Goal: Transaction & Acquisition: Purchase product/service

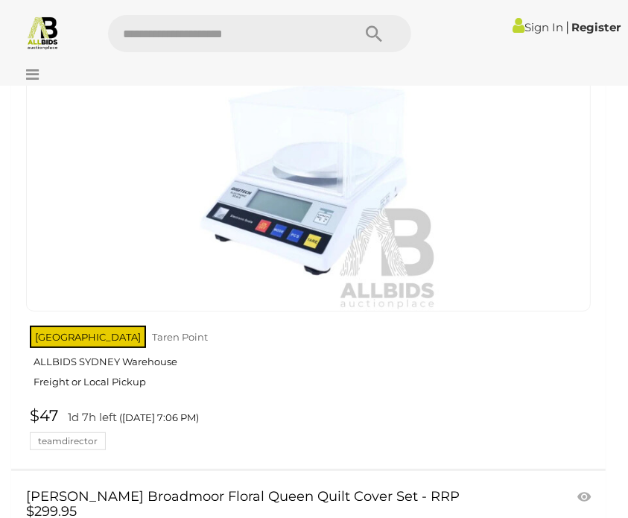
scroll to position [3313, 0]
click at [148, 339] on link "NSW Taren Point ALLBIDS SYDNEY Warehouse Freight or Local Pickup" at bounding box center [310, 361] width 561 height 77
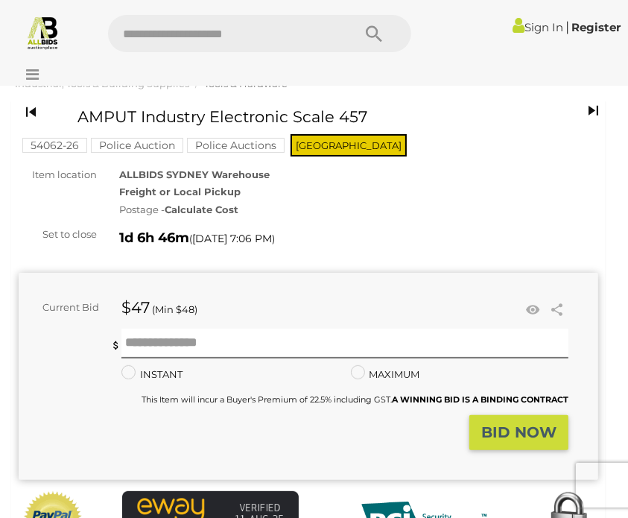
scroll to position [34, 0]
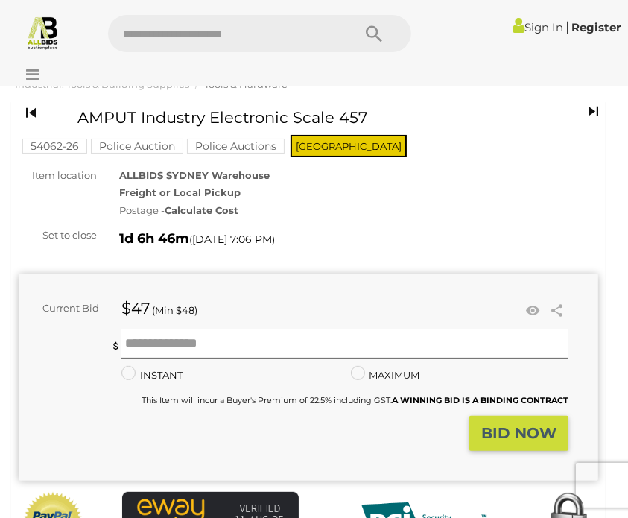
click at [223, 209] on strong "Calculate Cost" at bounding box center [202, 210] width 74 height 12
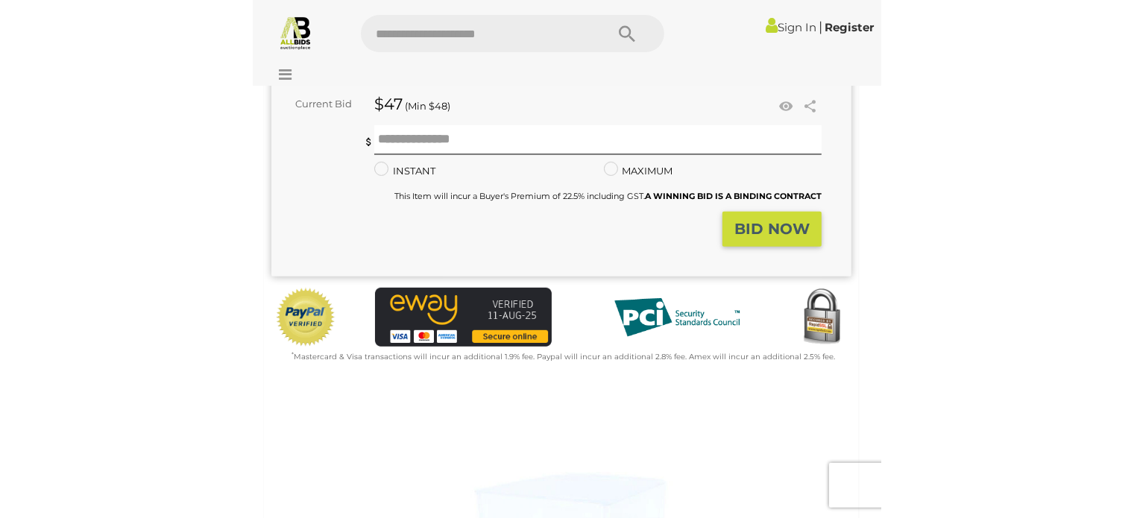
scroll to position [0, 0]
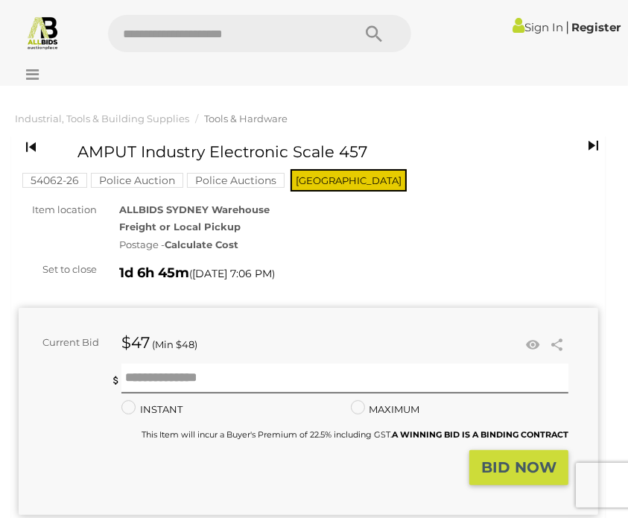
drag, startPoint x: 81, startPoint y: 148, endPoint x: 362, endPoint y: 148, distance: 281.0
click at [362, 148] on h1 "AMPUT Industry Electronic Scale 457" at bounding box center [291, 151] width 426 height 17
copy h1 "AMPUT Industry Electronic Scale 457"
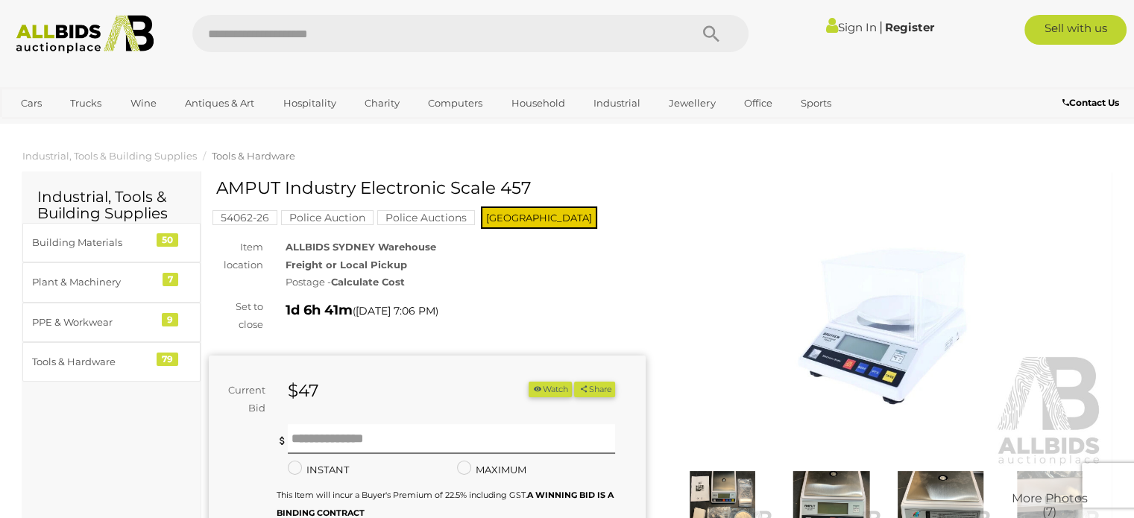
click at [628, 211] on img at bounding box center [886, 326] width 437 height 281
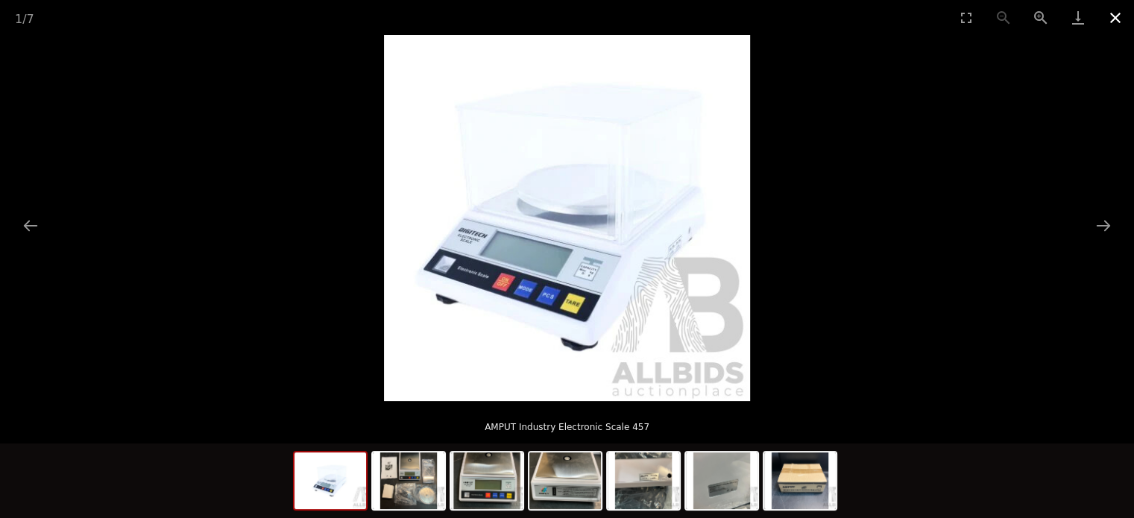
click at [628, 20] on button "Close gallery" at bounding box center [1114, 17] width 37 height 35
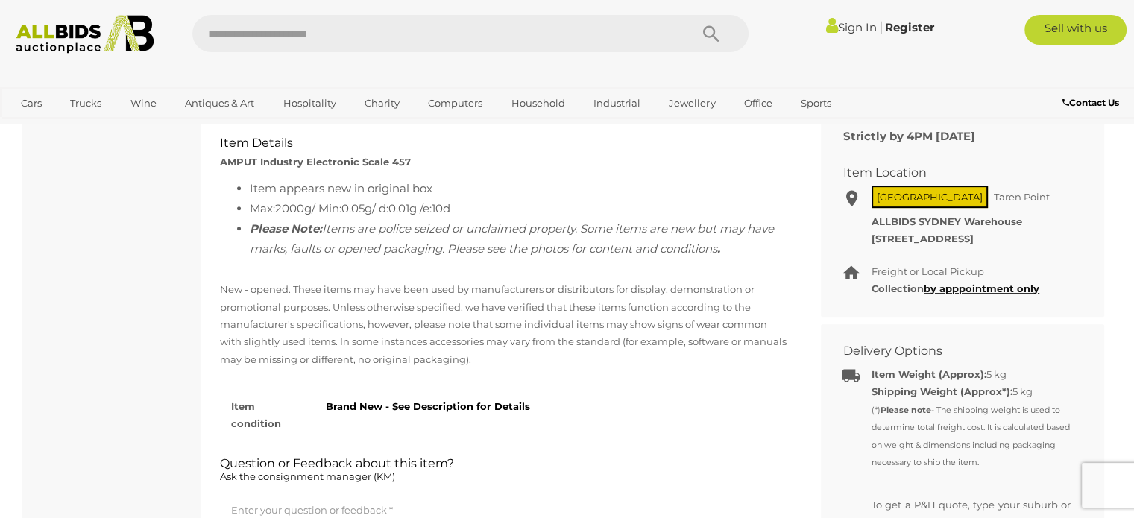
scroll to position [637, 0]
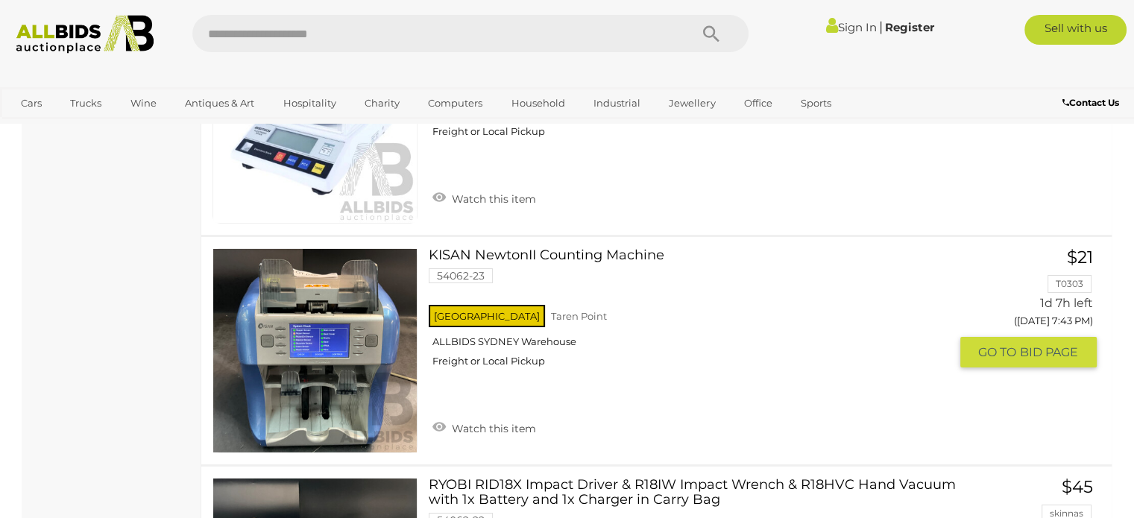
scroll to position [11018, 0]
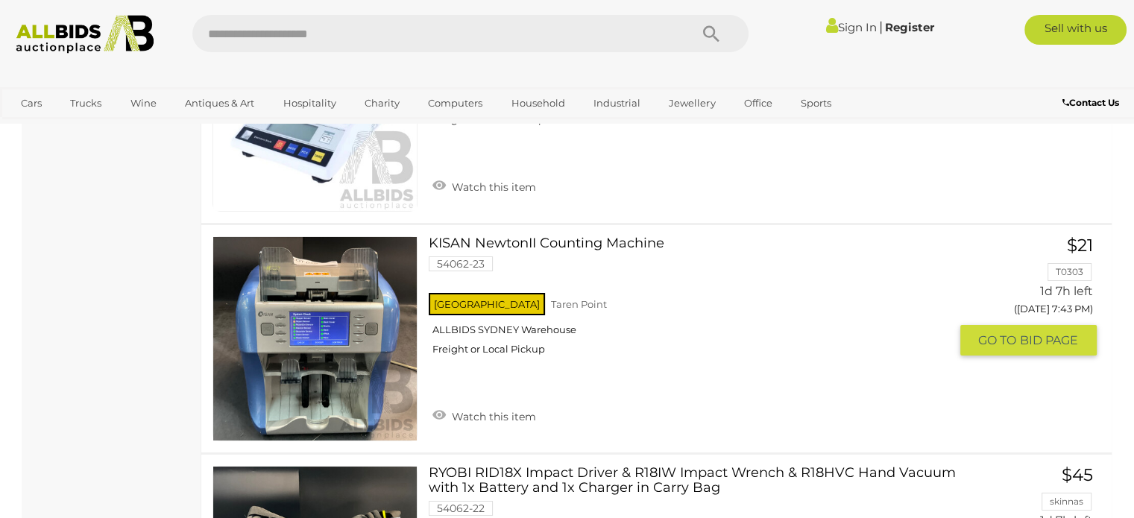
click at [622, 291] on div "NSW Taren Point ALLBIDS SYDNEY Warehouse Freight or Local Pickup" at bounding box center [689, 328] width 520 height 77
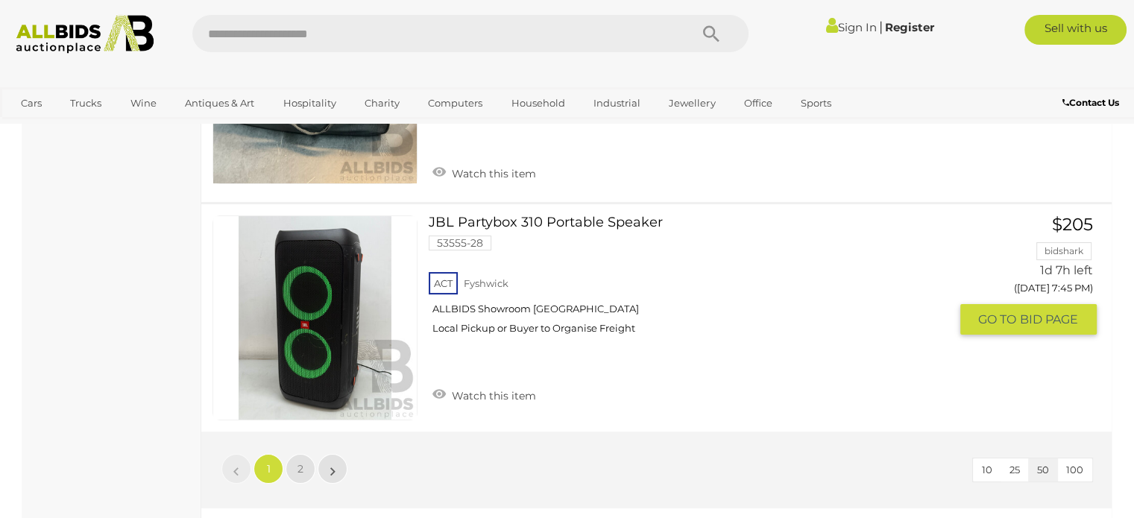
scroll to position [11505, 0]
click at [295, 455] on link "2" at bounding box center [300, 470] width 30 height 30
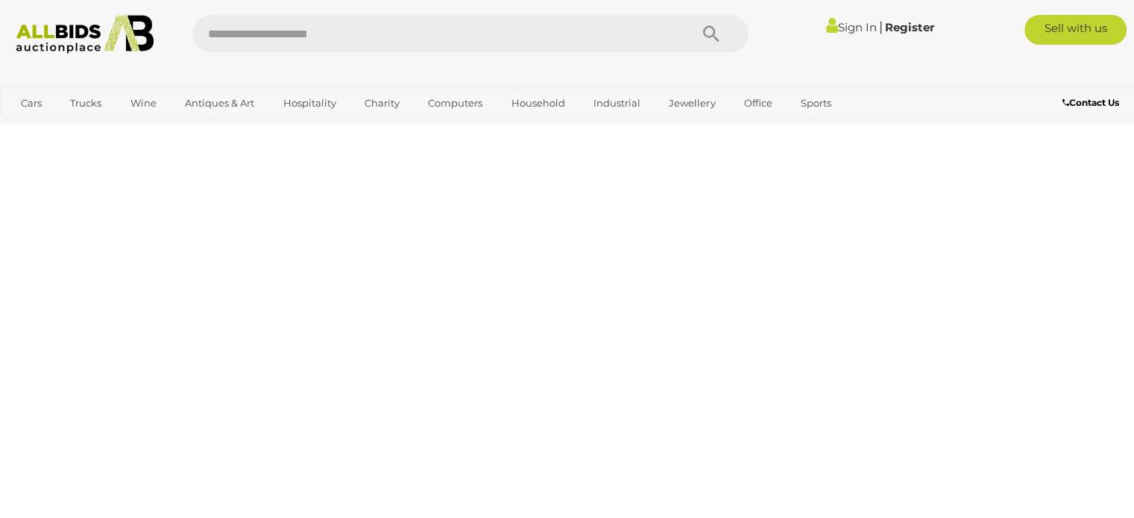
scroll to position [229, 0]
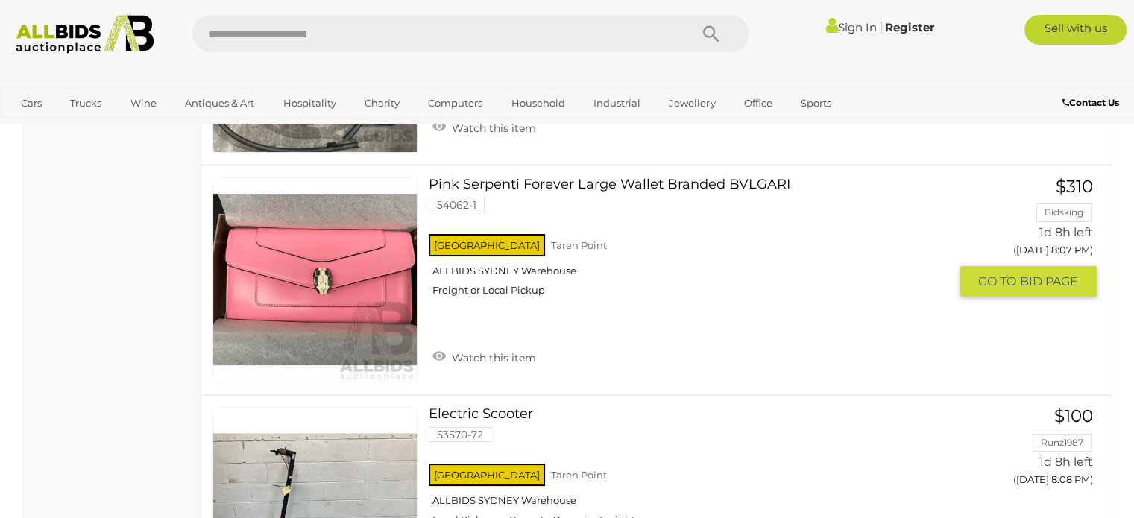
scroll to position [5745, 0]
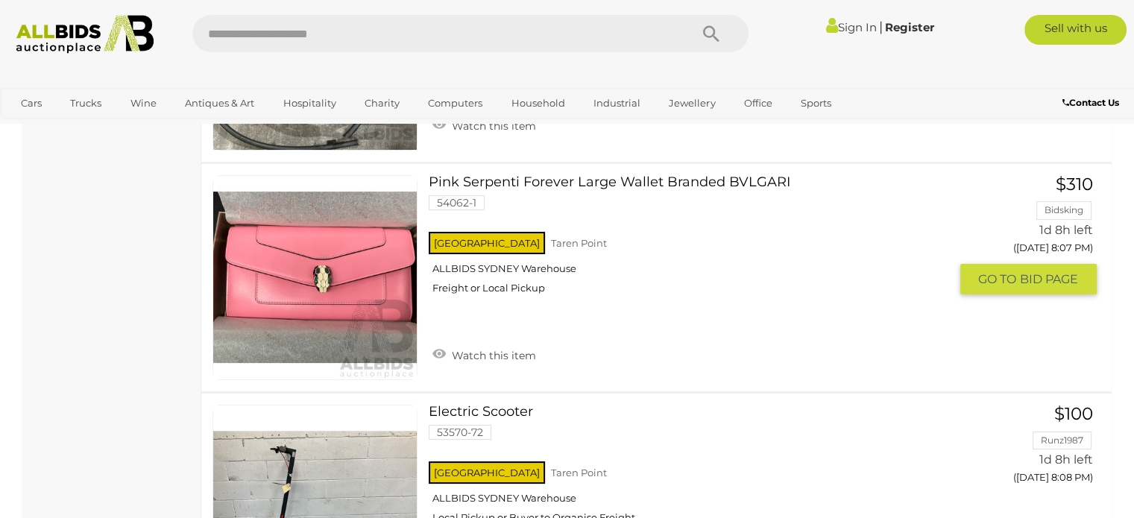
click at [371, 244] on link at bounding box center [314, 277] width 205 height 205
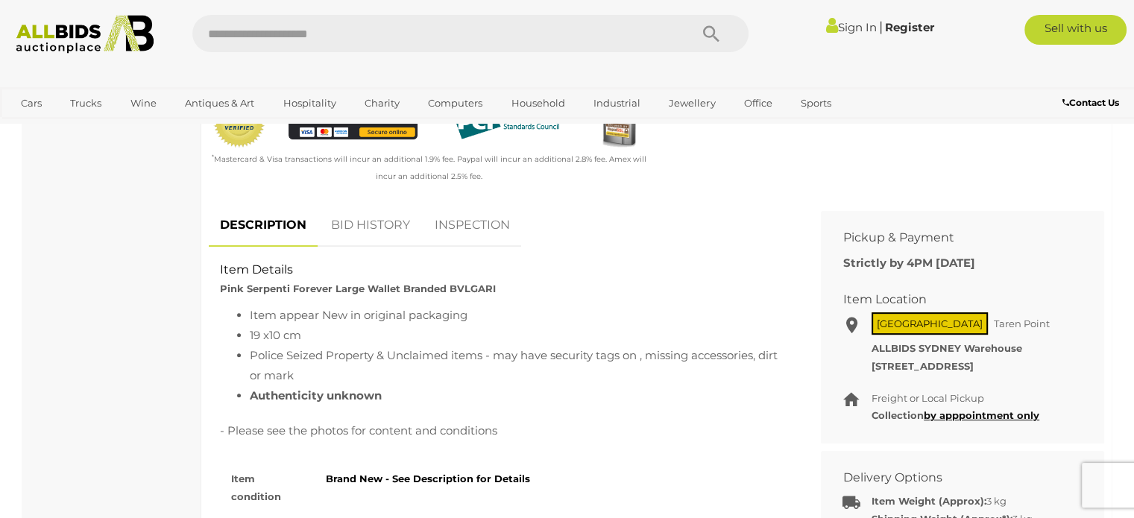
scroll to position [553, 0]
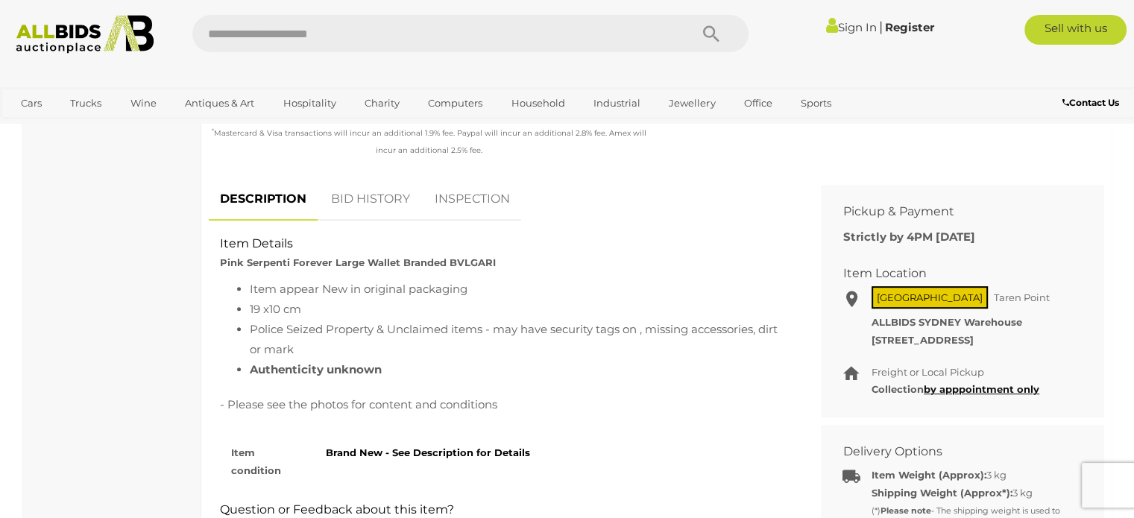
click at [359, 192] on link "BID HISTORY" at bounding box center [370, 199] width 101 height 44
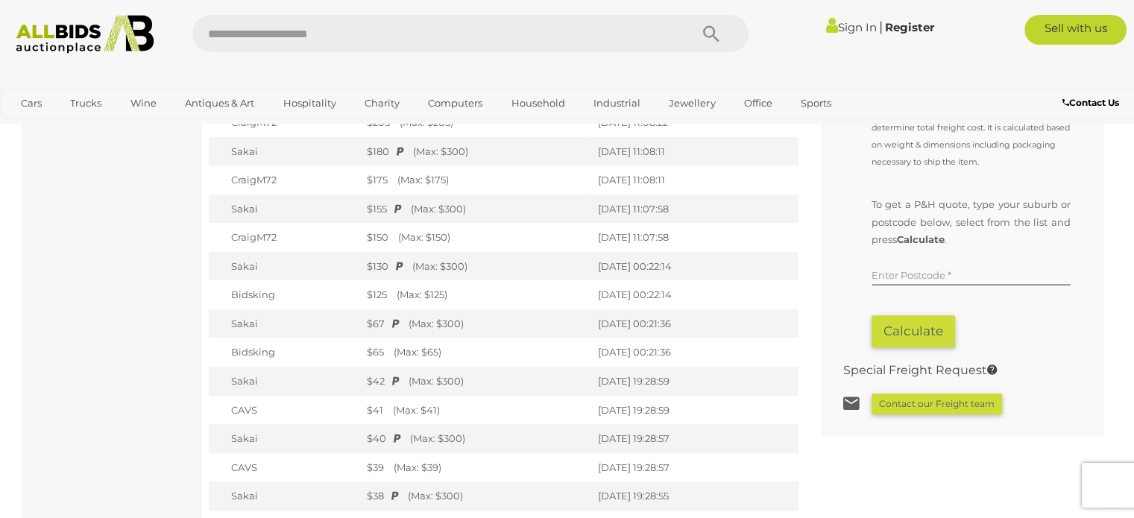
scroll to position [960, 0]
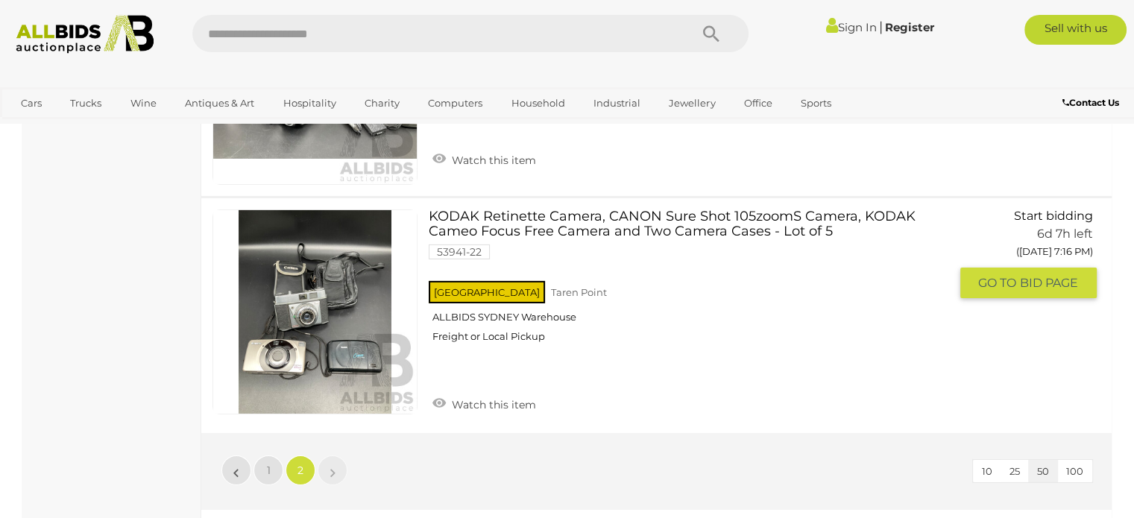
scroll to position [10587, 0]
